Goal: Task Accomplishment & Management: Use online tool/utility

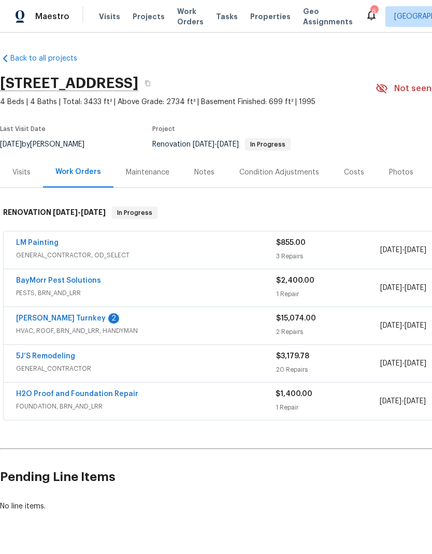
click at [208, 177] on div "Notes" at bounding box center [204, 172] width 20 height 10
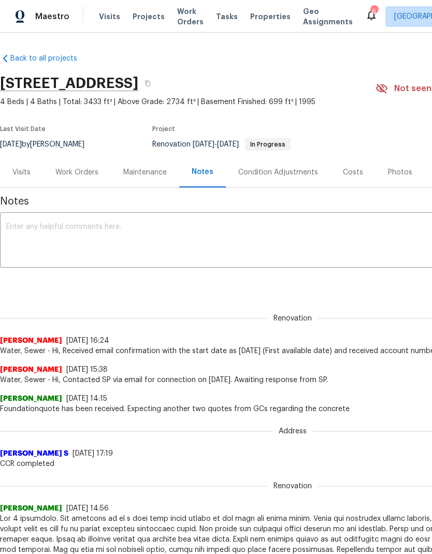
click at [100, 242] on textarea at bounding box center [292, 241] width 572 height 36
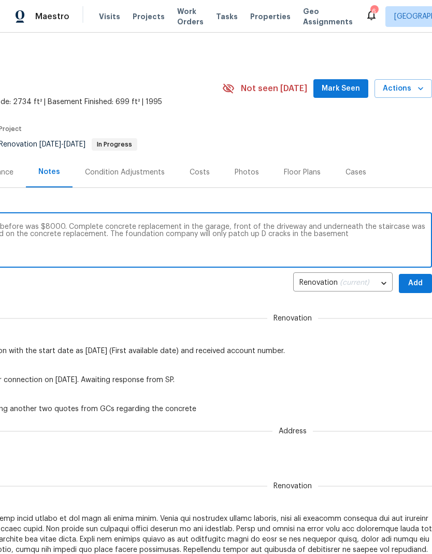
scroll to position [0, 153]
click at [248, 232] on textarea "Quote for repair of the concrete by lifting before was $8000. Complete concrete…" at bounding box center [139, 241] width 572 height 36
click at [247, 232] on textarea "Quote for repair of the concrete by lifting before was $8000. Complete concrete…" at bounding box center [139, 241] width 572 height 36
type textarea "Quote for repair of the concrete by lifting before was $8000. Complete concrete…"
click at [411, 279] on span "Add" at bounding box center [415, 283] width 17 height 13
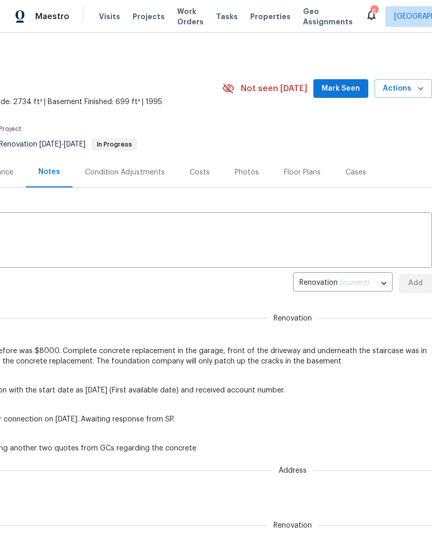
scroll to position [0, 0]
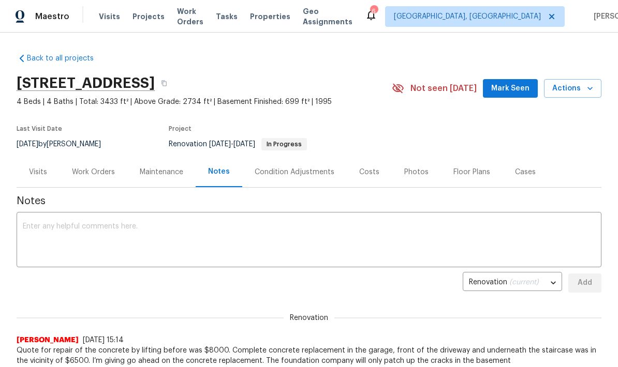
click at [431, 91] on span "Mark Seen" at bounding box center [510, 88] width 38 height 13
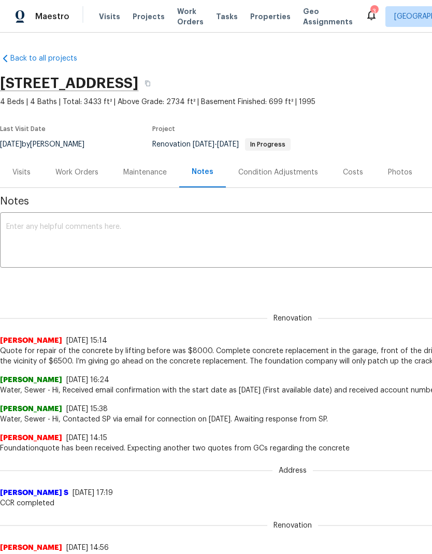
click at [167, 238] on textarea at bounding box center [292, 241] width 572 height 36
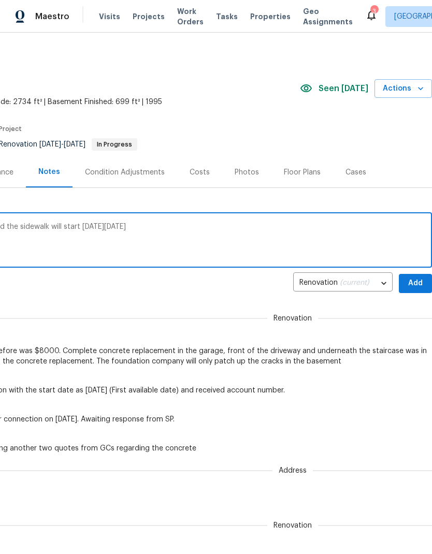
scroll to position [0, 153]
type textarea "Concrete repair on the garage driveway and the sidewalk will start [DATE][DATE]"
click at [412, 283] on span "Add" at bounding box center [415, 283] width 17 height 13
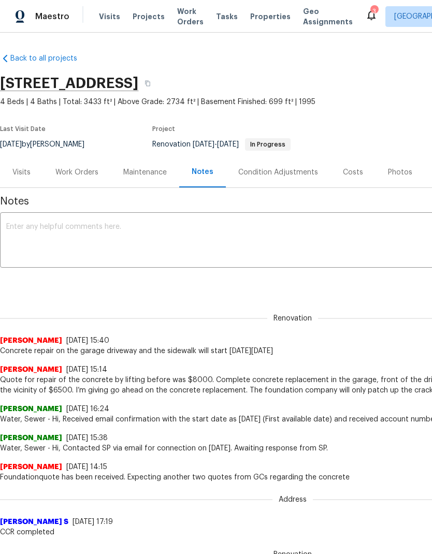
click at [202, 231] on textarea at bounding box center [292, 241] width 572 height 36
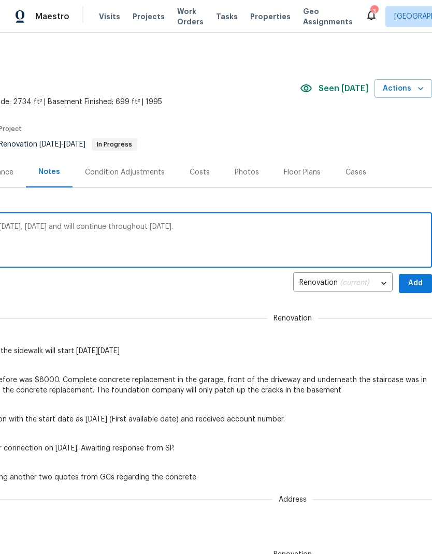
scroll to position [0, 153]
type textarea "The pest control work is ongoing. Started [DATE], [DATE] and will continue thro…"
click at [414, 282] on span "Add" at bounding box center [415, 283] width 17 height 13
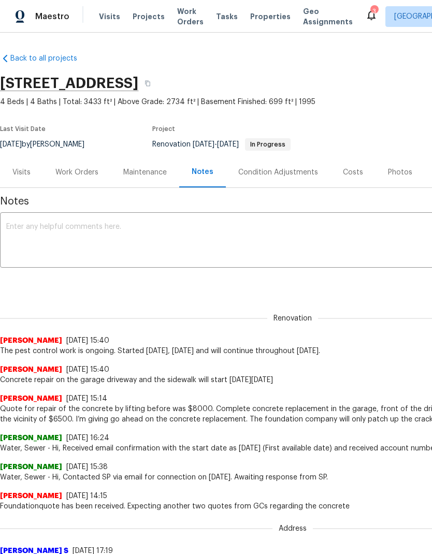
scroll to position [0, 0]
click at [165, 230] on textarea at bounding box center [292, 241] width 572 height 36
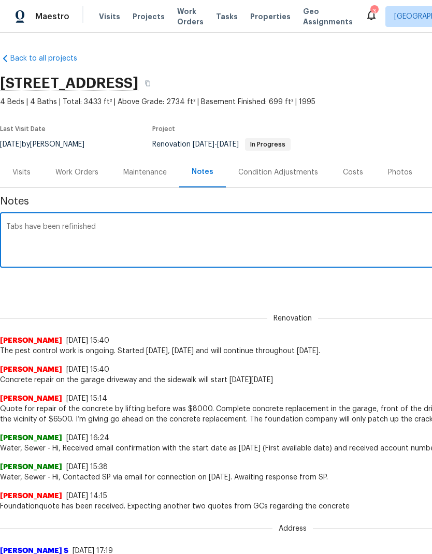
click at [15, 232] on textarea "Tabs have been refinished" at bounding box center [292, 241] width 572 height 36
click at [19, 224] on textarea "Tabs have been refinished" at bounding box center [292, 241] width 572 height 36
click at [17, 222] on div "Tabs have been refinished x ​" at bounding box center [292, 241] width 585 height 53
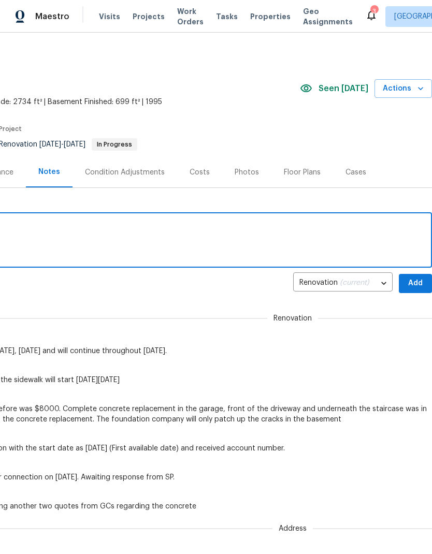
scroll to position [0, 153]
type textarea "Tubs have been refinished"
click at [417, 280] on span "Add" at bounding box center [415, 283] width 17 height 13
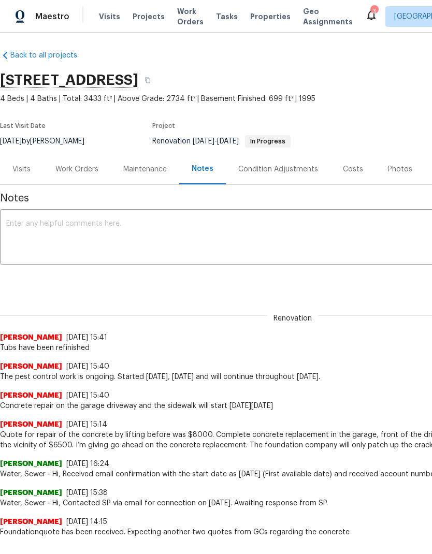
scroll to position [4, 0]
click at [237, 220] on textarea at bounding box center [292, 237] width 572 height 36
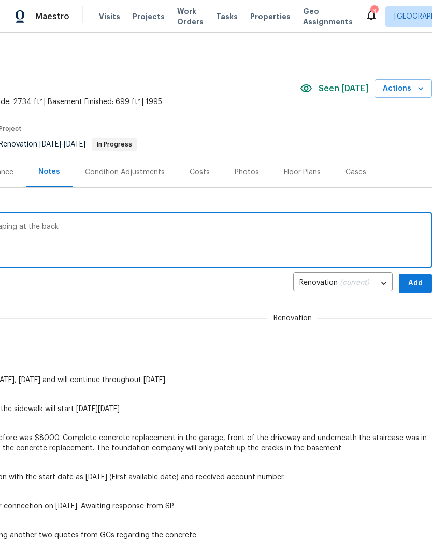
scroll to position [0, 153]
type textarea "The vendor has also addressed the landscaping at the back"
click at [418, 278] on span "Add" at bounding box center [415, 283] width 17 height 13
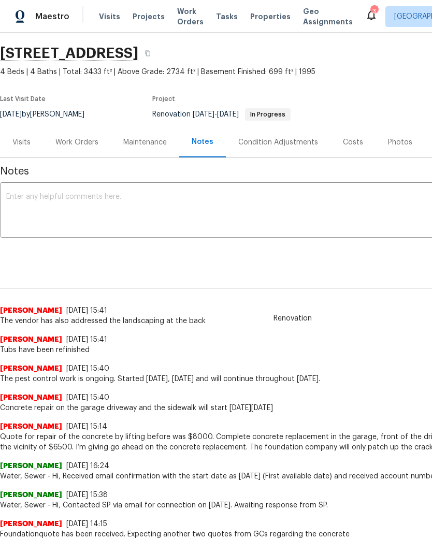
scroll to position [35, -1]
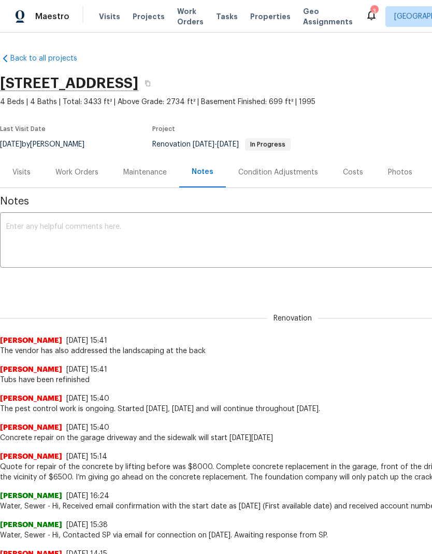
click at [80, 181] on div "Work Orders" at bounding box center [77, 172] width 68 height 31
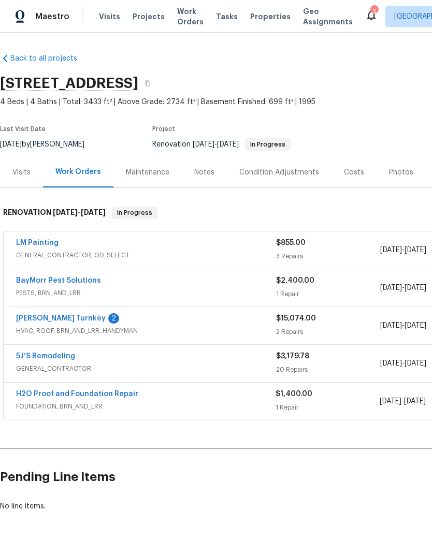
click at [50, 317] on link "[PERSON_NAME] Turnkey" at bounding box center [61, 318] width 90 height 7
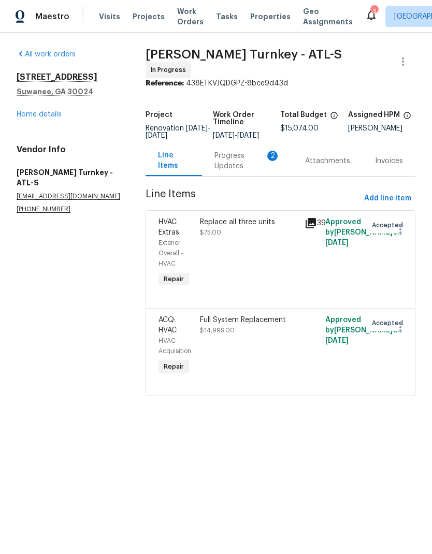
click at [232, 154] on div "Progress Updates 2" at bounding box center [247, 161] width 66 height 21
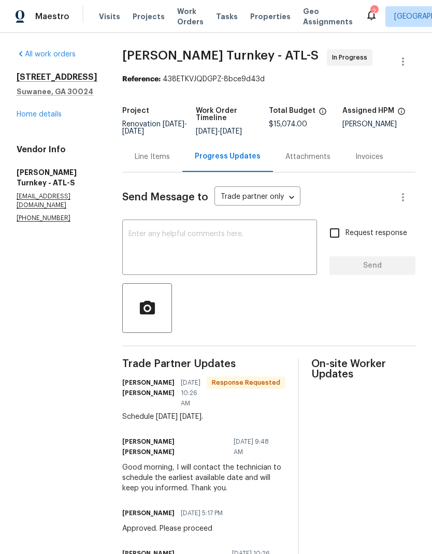
click at [48, 118] on link "Home details" at bounding box center [39, 114] width 45 height 7
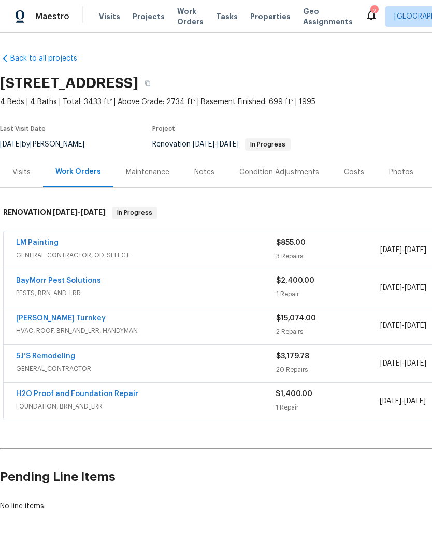
click at [201, 175] on div "Notes" at bounding box center [204, 172] width 20 height 10
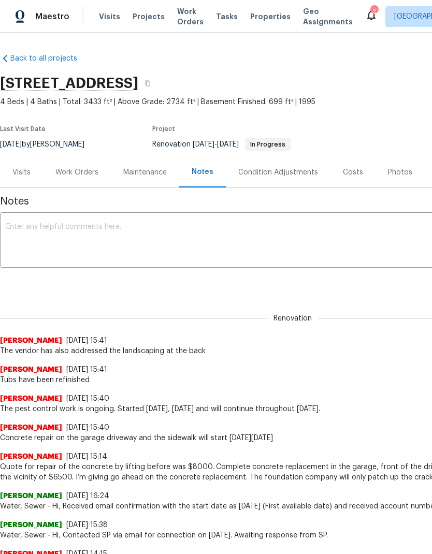
click at [120, 235] on textarea at bounding box center [292, 241] width 572 height 36
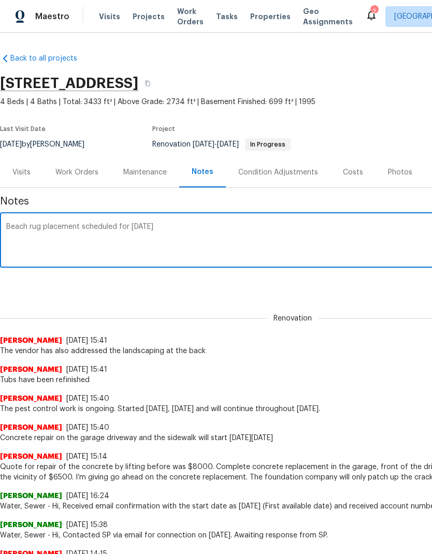
click at [16, 227] on textarea "Beach rug placement scheduled for [DATE]" at bounding box center [292, 241] width 572 height 36
click at [16, 226] on textarea "Beach rug placement scheduled for [DATE]" at bounding box center [292, 241] width 572 height 36
click at [38, 223] on textarea "Hvac acement scheduled for [DATE]" at bounding box center [292, 241] width 572 height 36
click at [27, 226] on textarea "Hvac acement scheduled for [DATE]" at bounding box center [292, 241] width 572 height 36
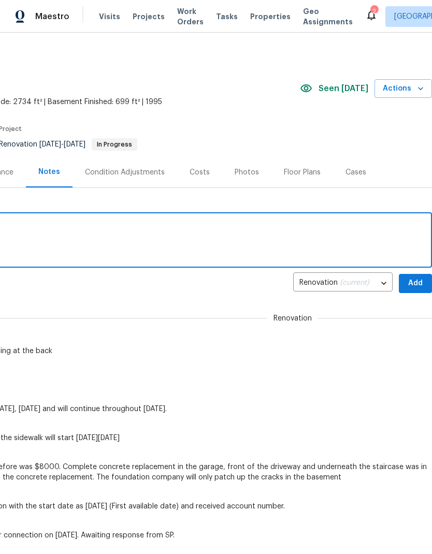
scroll to position [0, 153]
type textarea "Hvac replacement scheduled for [DATE]"
click at [413, 287] on span "Add" at bounding box center [415, 283] width 17 height 13
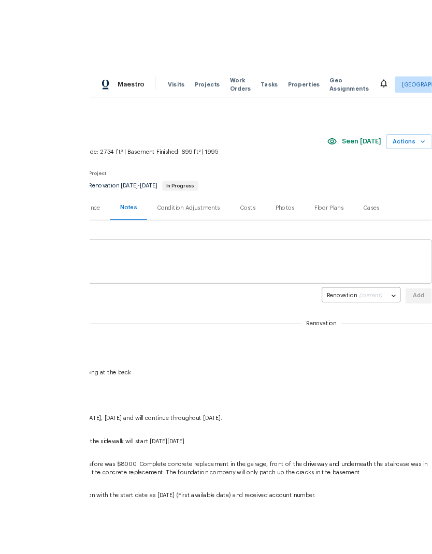
scroll to position [7, 0]
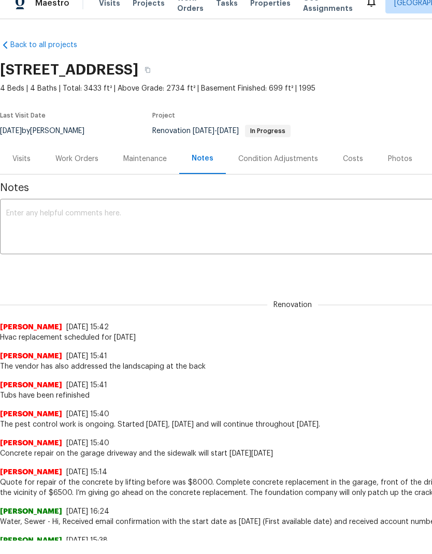
scroll to position [7, 0]
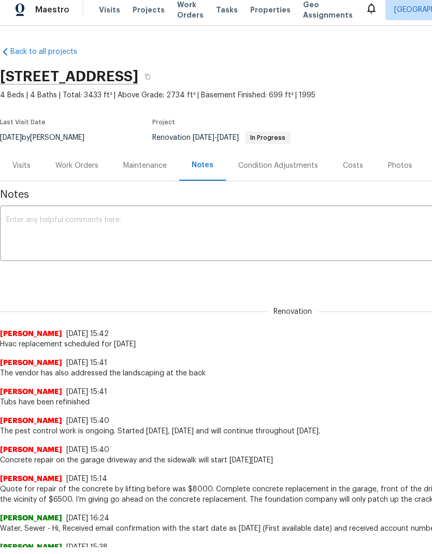
click at [80, 164] on div "Work Orders" at bounding box center [76, 165] width 43 height 10
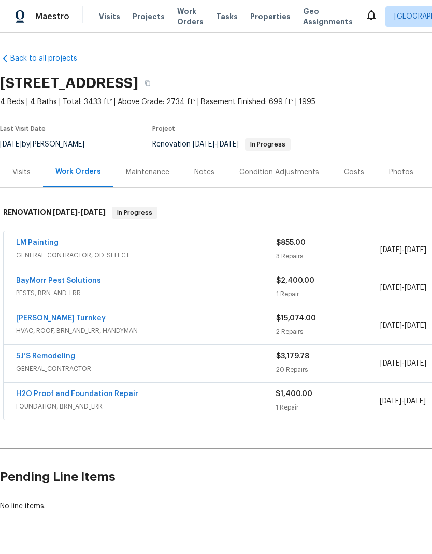
click at [50, 352] on link "5J’S Remodeling" at bounding box center [45, 355] width 59 height 7
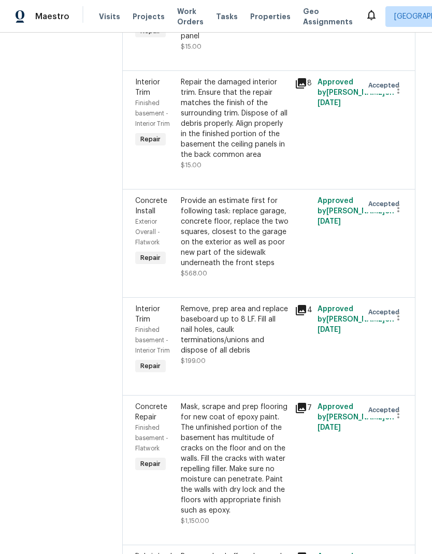
scroll to position [747, 0]
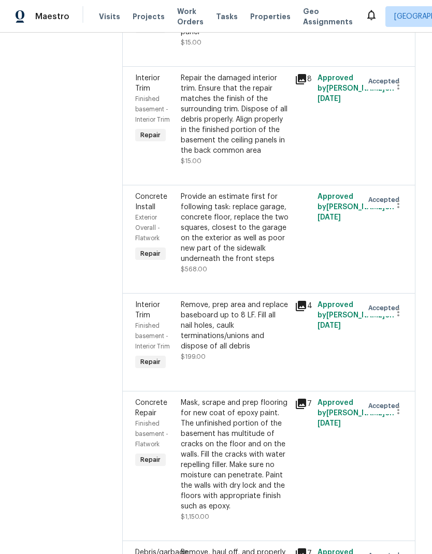
click at [234, 241] on div "Provide an estimate first for following task: replace garage, concrete floor, r…" at bounding box center [235, 227] width 108 height 72
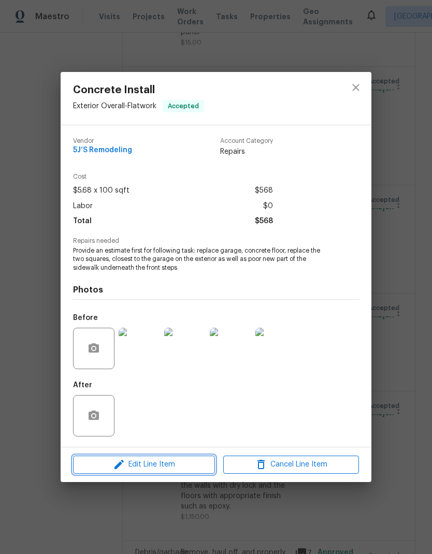
click at [174, 462] on span "Edit Line Item" at bounding box center [144, 464] width 136 height 13
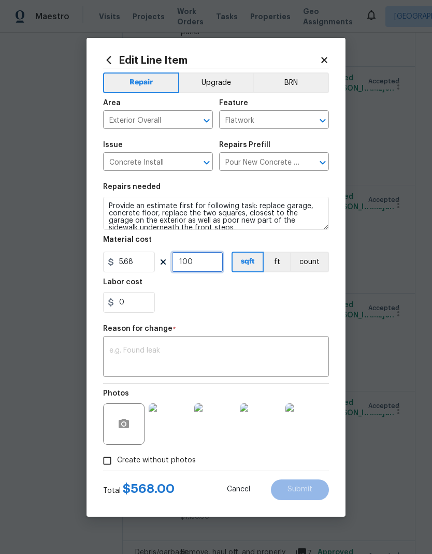
click at [209, 262] on input "100" at bounding box center [197, 262] width 52 height 21
type input "1000"
click at [284, 300] on div "0" at bounding box center [216, 302] width 226 height 21
click at [135, 305] on input "0" at bounding box center [129, 302] width 52 height 21
click at [317, 344] on div "x ​" at bounding box center [216, 357] width 226 height 38
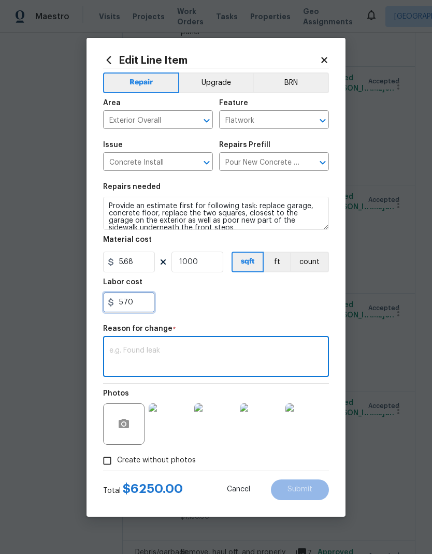
click at [125, 305] on input "570" at bounding box center [129, 302] width 52 height 21
type input "5"
type input "470"
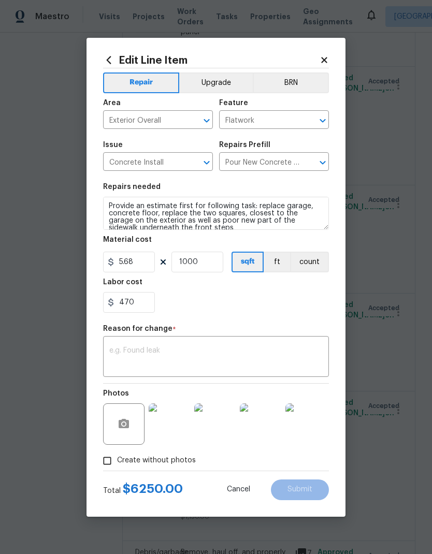
click at [217, 350] on textarea at bounding box center [215, 358] width 213 height 22
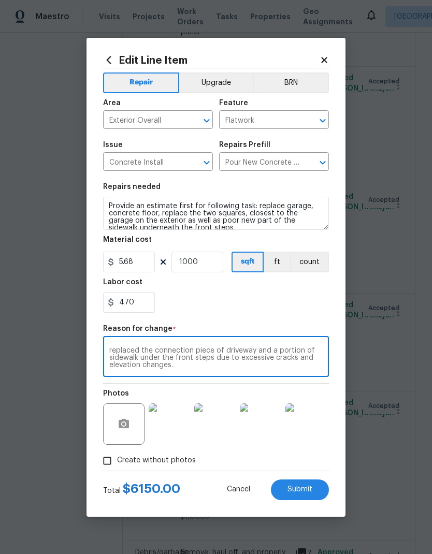
scroll to position [7, 0]
click at [264, 368] on textarea "There’s a cave in your greet in the garage. There will be replaced the connecti…" at bounding box center [215, 358] width 213 height 22
type textarea "There’s a cave in your greet in the garage. There will be replaced the connecti…"
click at [305, 488] on span "Submit" at bounding box center [299, 489] width 25 height 8
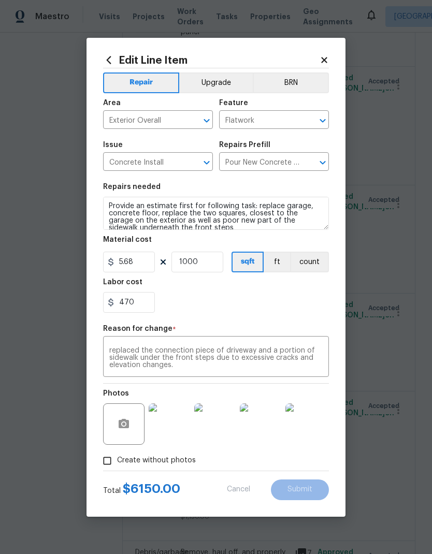
type input "100"
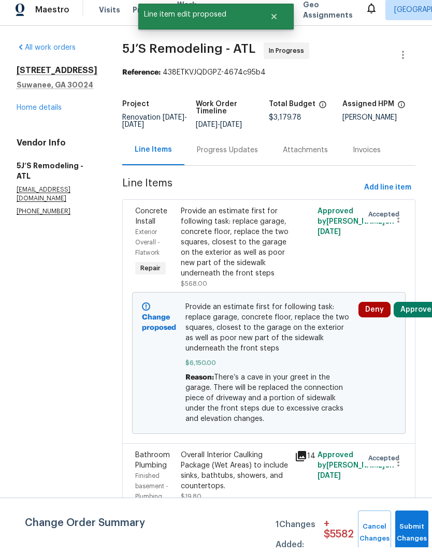
scroll to position [7, 0]
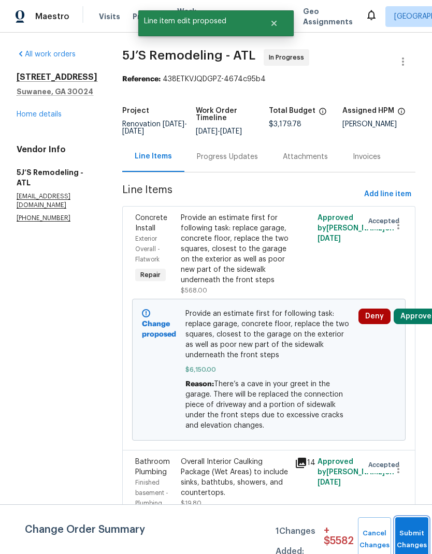
click at [408, 528] on button "Submit Changes" at bounding box center [411, 539] width 33 height 45
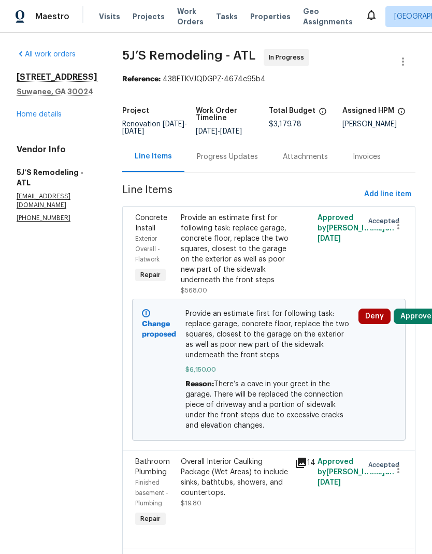
click at [40, 118] on link "Home details" at bounding box center [39, 114] width 45 height 7
